Goal: Complete application form

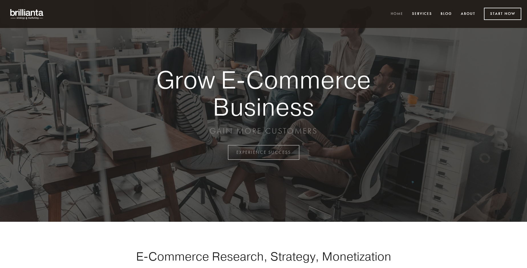
scroll to position [1494, 0]
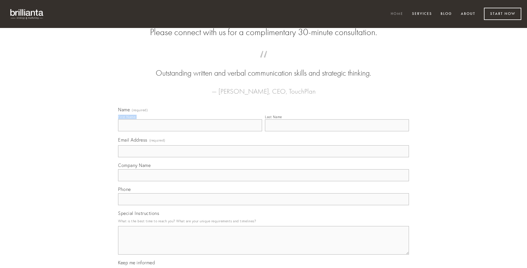
type input "[PERSON_NAME]"
click at [337, 131] on input "Last Name" at bounding box center [337, 125] width 144 height 12
type input "[PERSON_NAME]"
click at [263, 157] on input "Email Address (required)" at bounding box center [263, 151] width 291 height 12
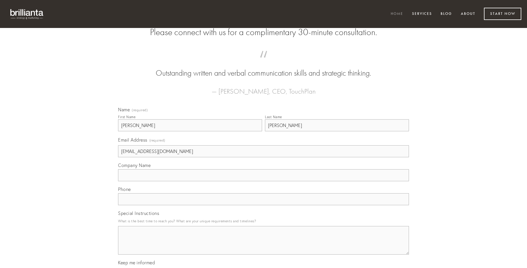
type input "[EMAIL_ADDRESS][DOMAIN_NAME]"
click at [263, 181] on input "Company Name" at bounding box center [263, 175] width 291 height 12
type input "labore"
click at [263, 205] on input "text" at bounding box center [263, 199] width 291 height 12
click at [263, 245] on textarea "Special Instructions" at bounding box center [263, 240] width 291 height 28
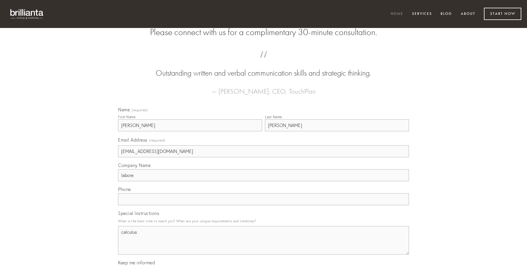
type textarea "calculus"
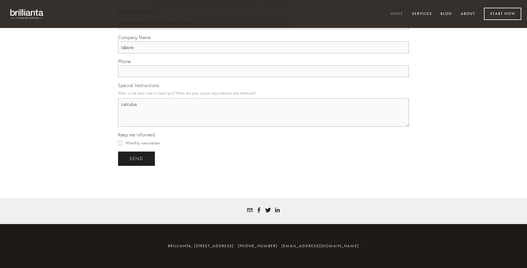
click at [137, 158] on span "send" at bounding box center [136, 158] width 14 height 5
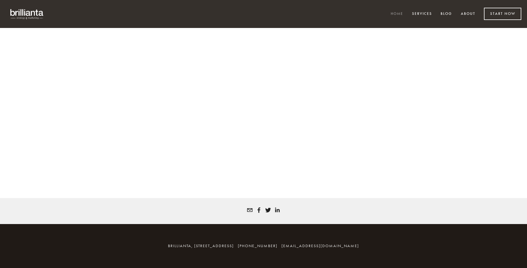
scroll to position [1486, 0]
